Goal: Transaction & Acquisition: Purchase product/service

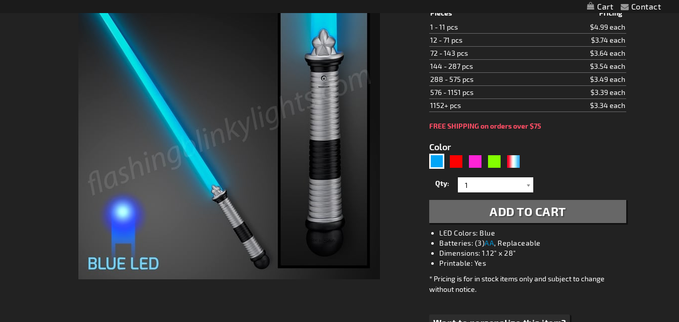
scroll to position [128, 0]
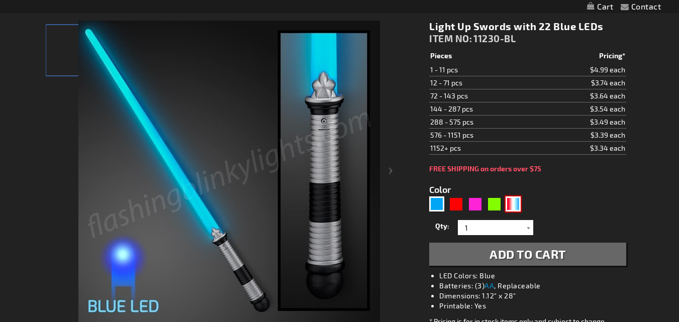
click at [515, 206] on div "RWB" at bounding box center [513, 204] width 15 height 15
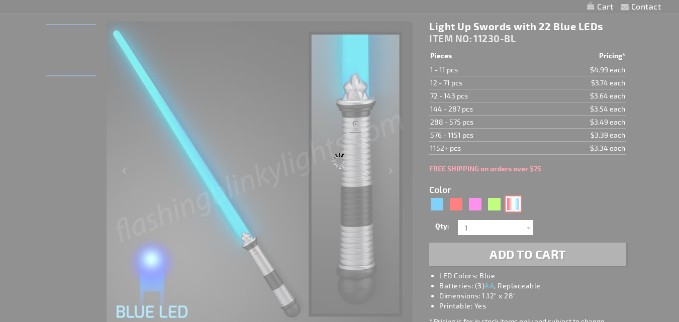
type input "5643"
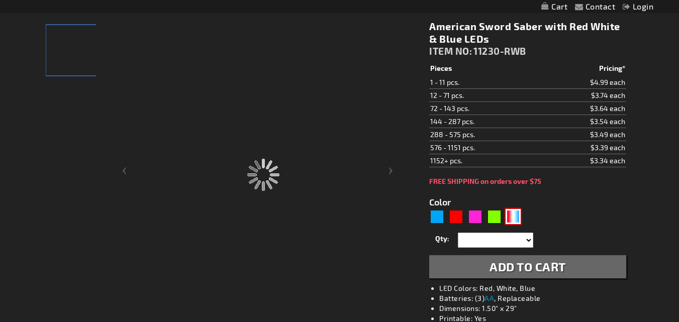
type input "11230-RWB"
type input "Customize - American Sword Saber with Red White &amp; Blue LEDs - ITEM NO: 1123…"
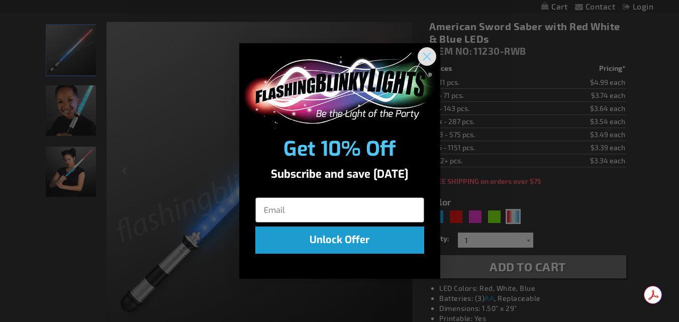
click at [423, 49] on circle "Close dialog" at bounding box center [426, 56] width 17 height 17
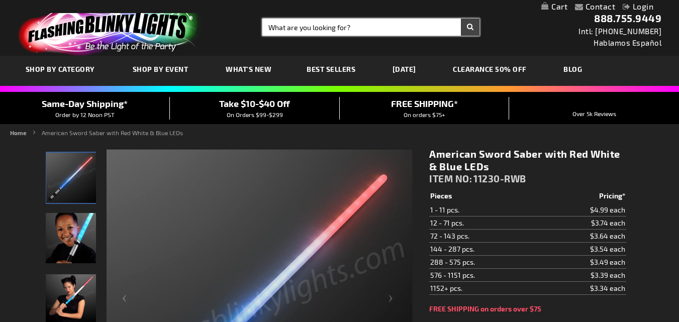
click at [337, 30] on input "Search" at bounding box center [370, 27] width 217 height 17
click at [75, 227] on img at bounding box center [71, 238] width 50 height 50
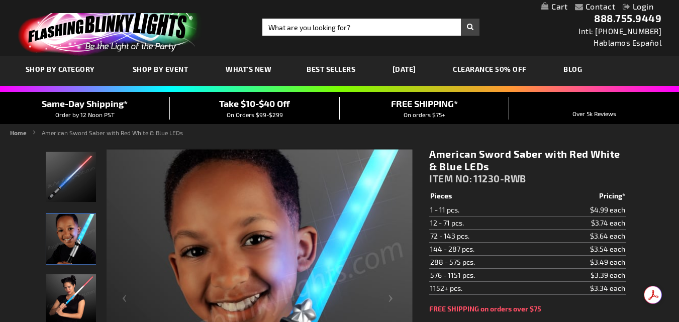
drag, startPoint x: 676, startPoint y: 62, endPoint x: 678, endPoint y: 78, distance: 15.7
click at [678, 78] on div "SHOP BY CATEGORY SHOP BY EVENT WHAT'S NEW BEST SELLERS [DATE] CLEARANCE 50% OFF…" at bounding box center [339, 71] width 679 height 30
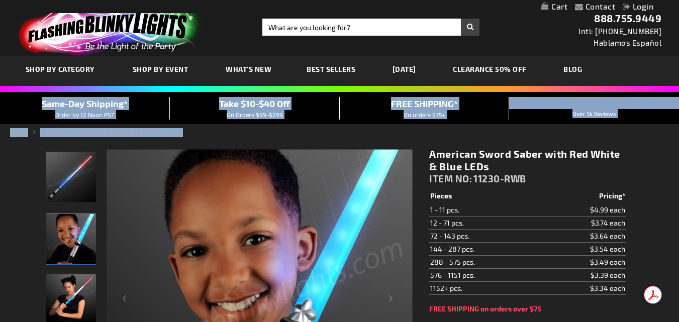
drag, startPoint x: 678, startPoint y: 78, endPoint x: 677, endPoint y: 129, distance: 51.3
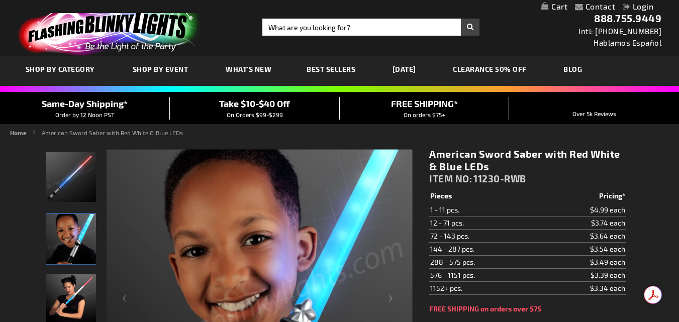
click at [566, 45] on div "Toggle Nav Search Search × Search 888.755.9449 Intl: [PHONE_NUMBER] Hablamos Es…" at bounding box center [339, 28] width 679 height 56
